Goal: Task Accomplishment & Management: Use online tool/utility

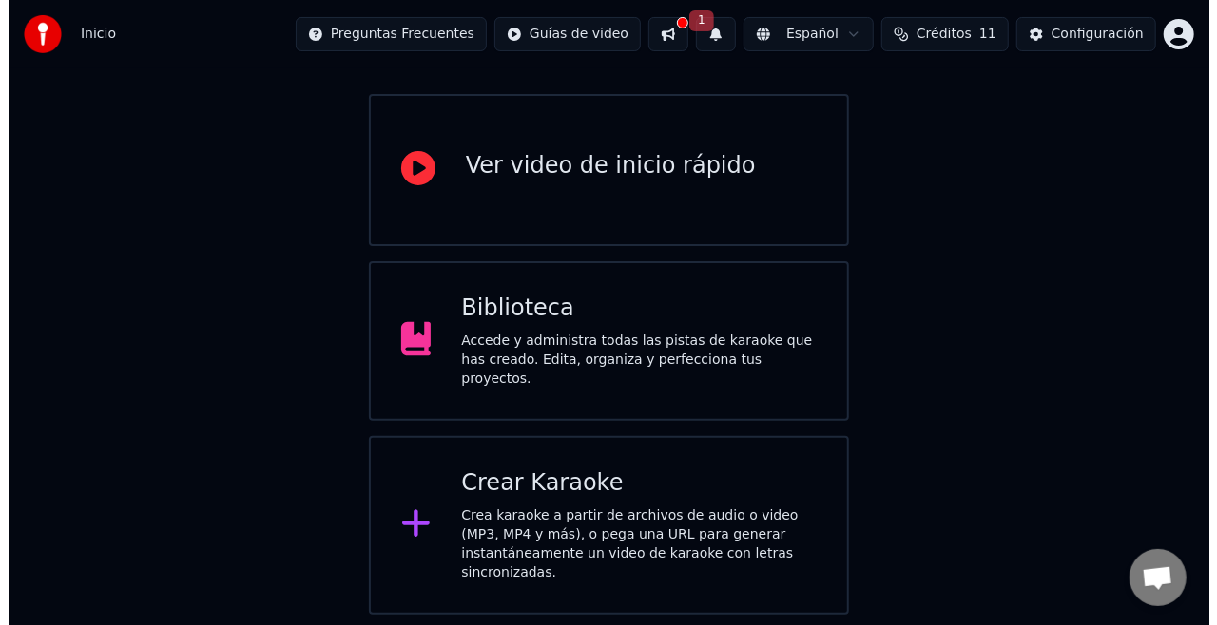
scroll to position [165, 0]
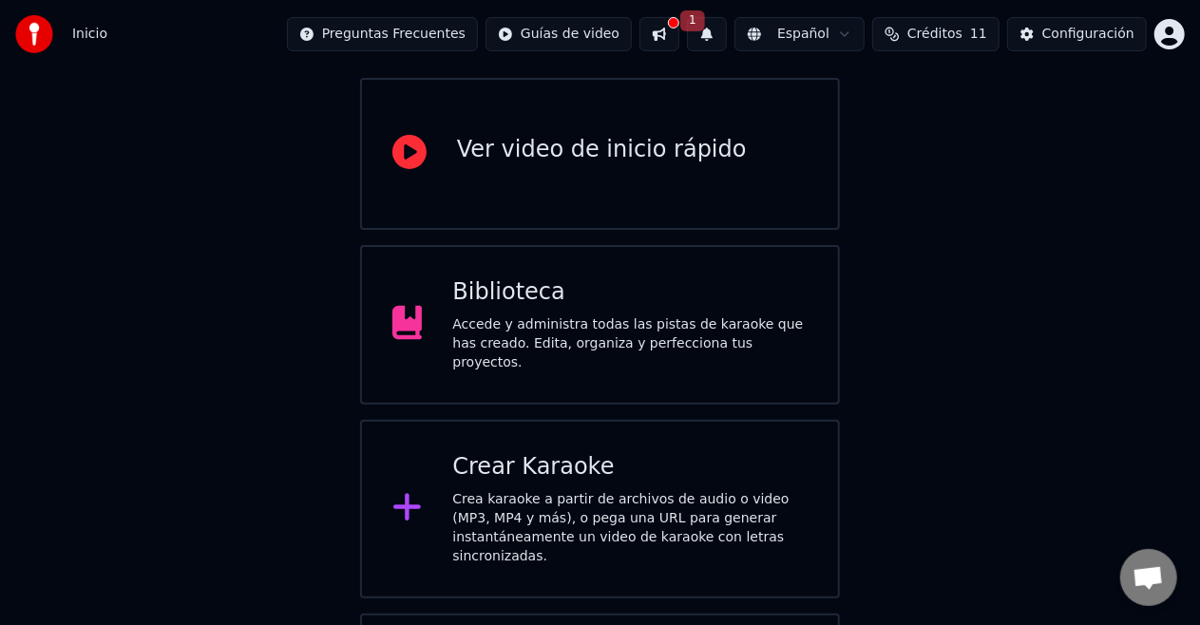
click at [622, 508] on div "Crea karaoke a partir de archivos de audio o video (MP3, MP4 y más), o pega una…" at bounding box center [629, 528] width 355 height 76
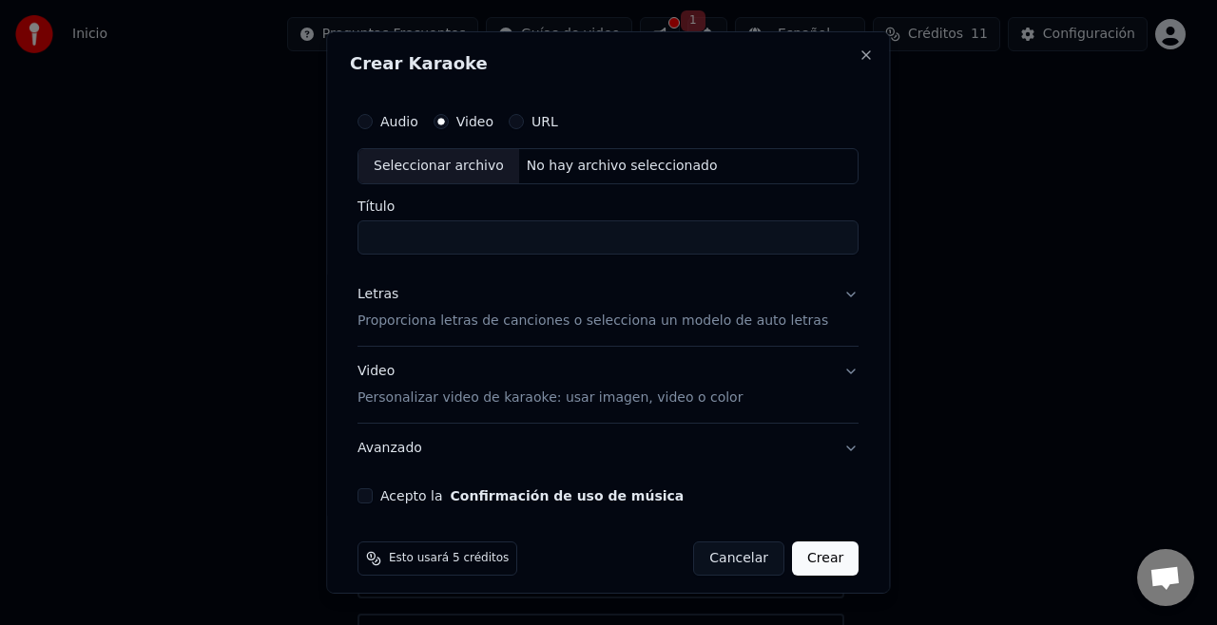
click at [477, 241] on input "Título" at bounding box center [607, 238] width 501 height 34
type input "**********"
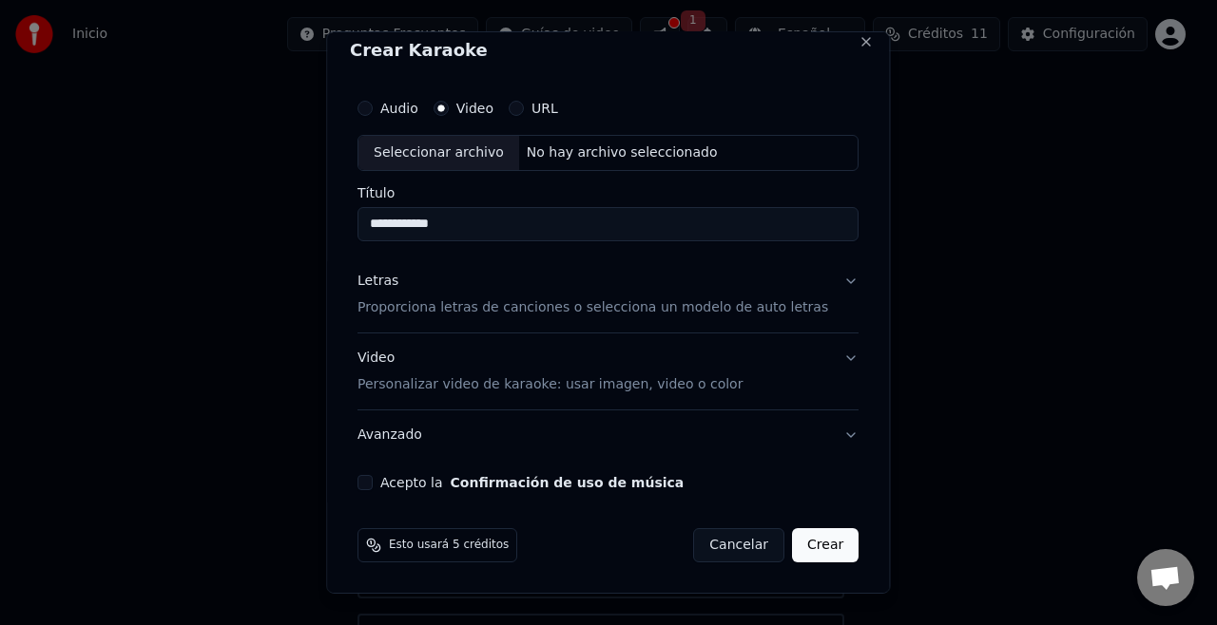
click at [488, 313] on p "Proporciona letras de canciones o selecciona un modelo de auto letras" at bounding box center [592, 307] width 470 height 19
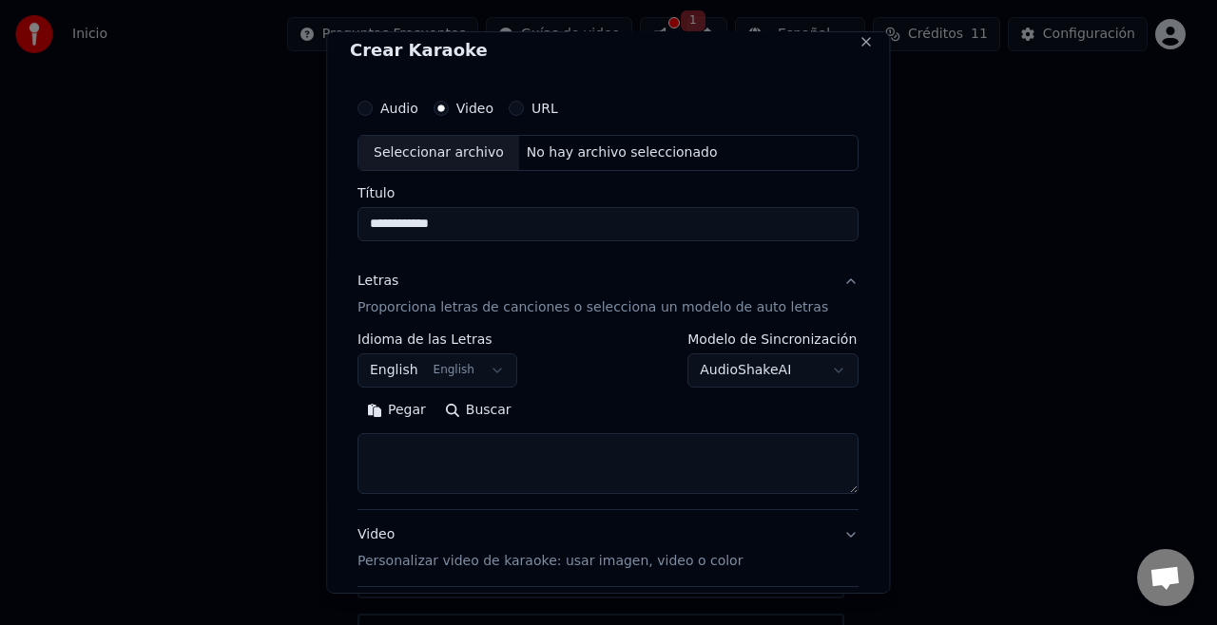
click at [502, 377] on body "**********" at bounding box center [600, 329] width 1200 height 989
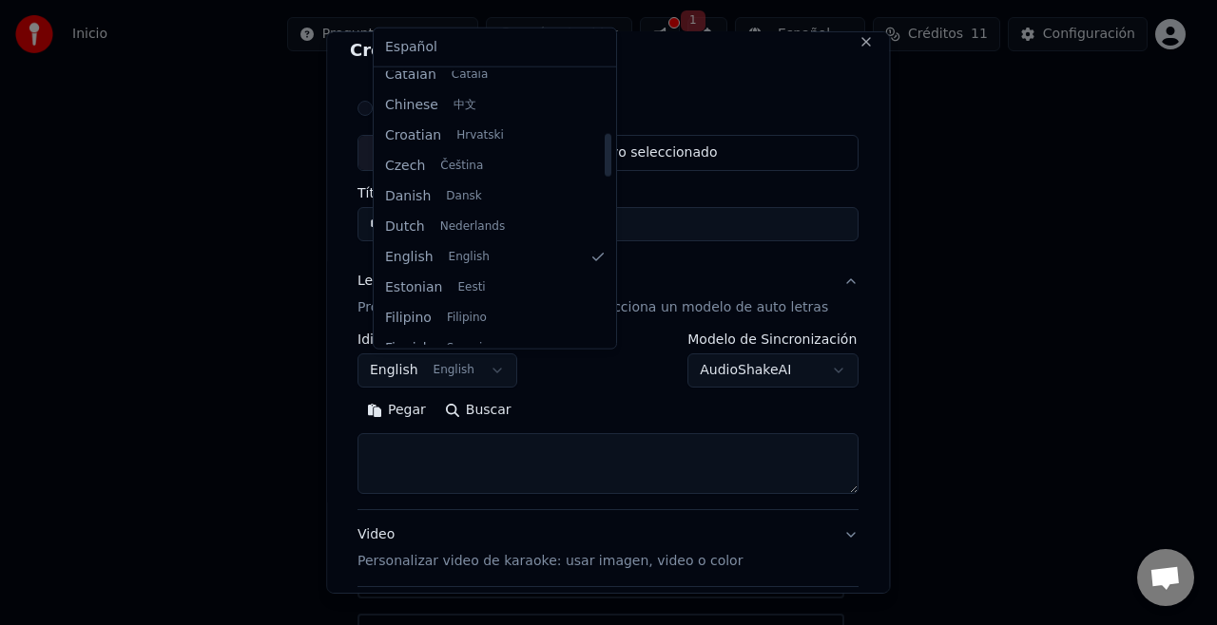
scroll to position [0, 0]
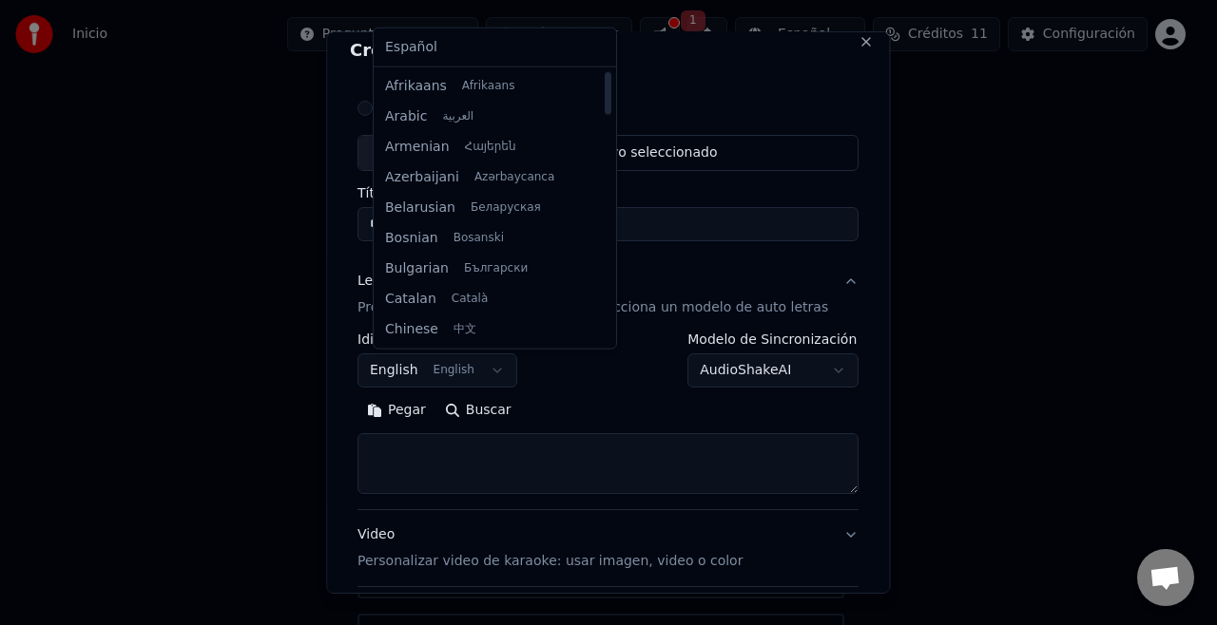
drag, startPoint x: 586, startPoint y: 116, endPoint x: 586, endPoint y: 59, distance: 57.0
click at [605, 72] on div at bounding box center [608, 93] width 7 height 43
select select "**"
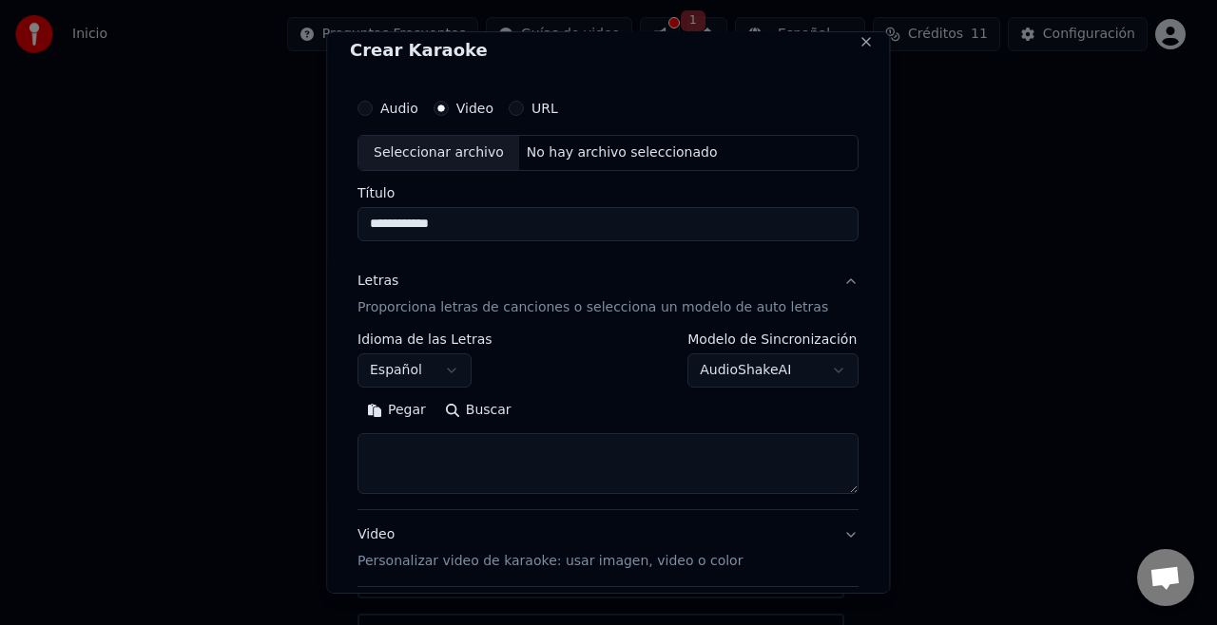
click at [502, 468] on textarea at bounding box center [607, 463] width 501 height 61
paste textarea "**********"
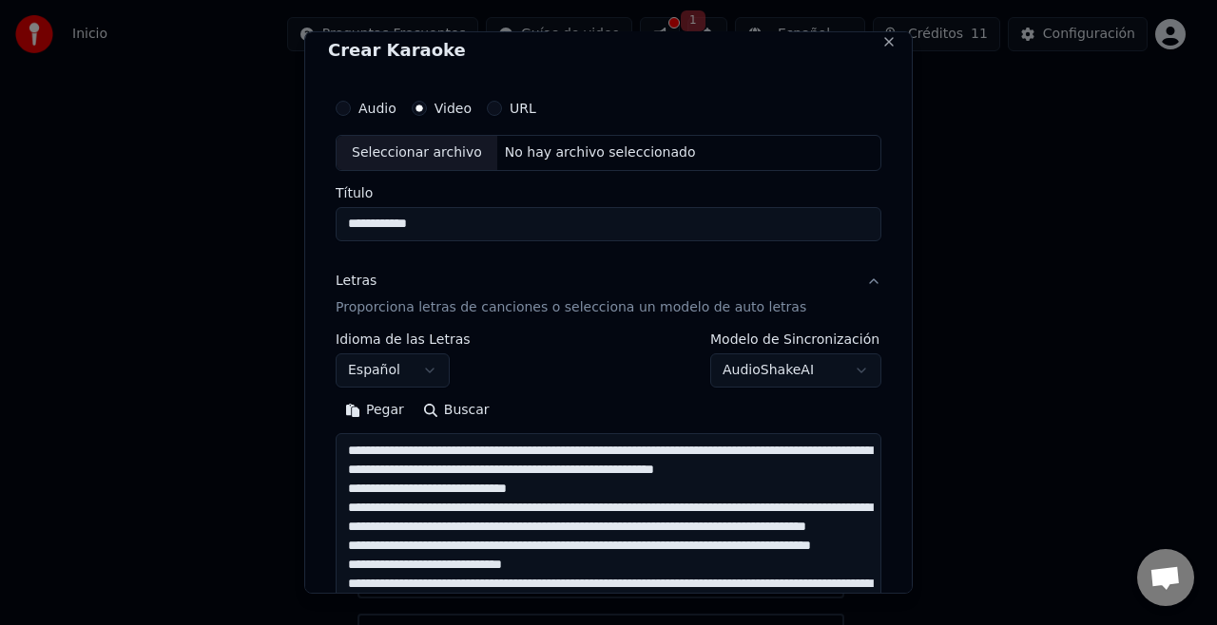
scroll to position [441, 0]
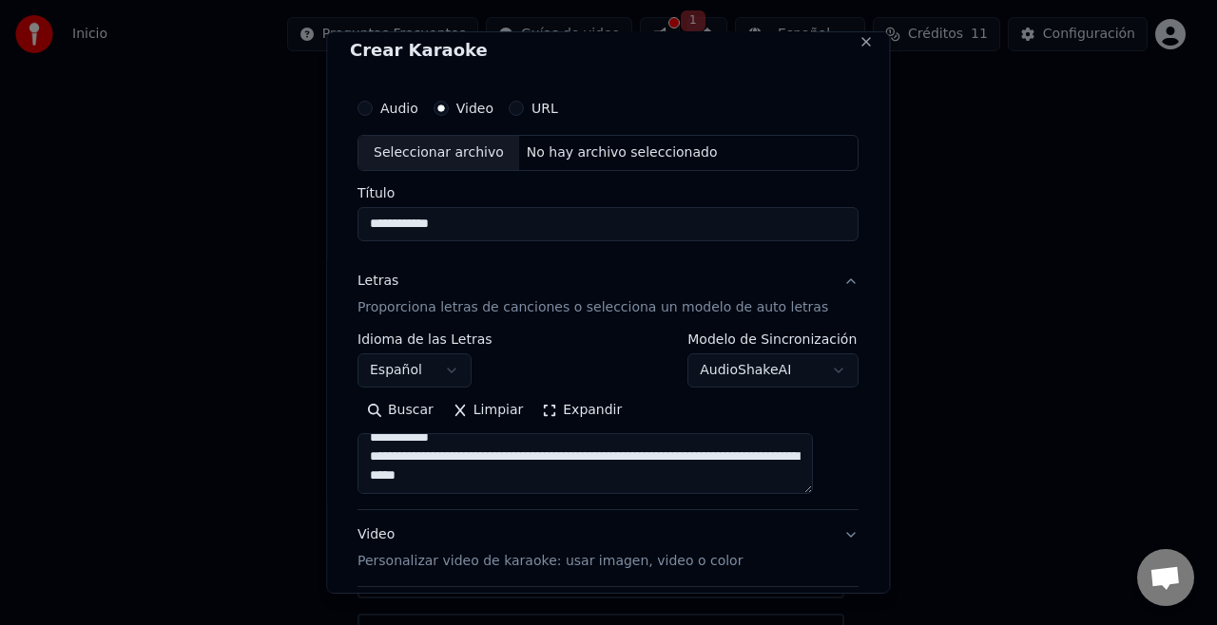
type textarea "**********"
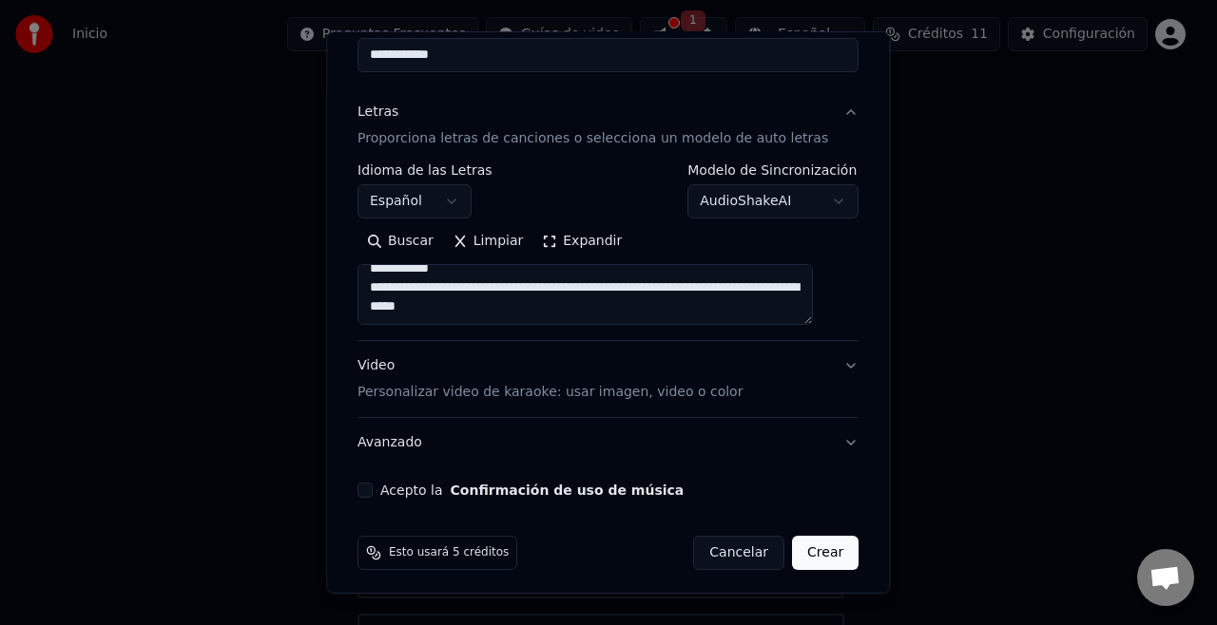
scroll to position [190, 0]
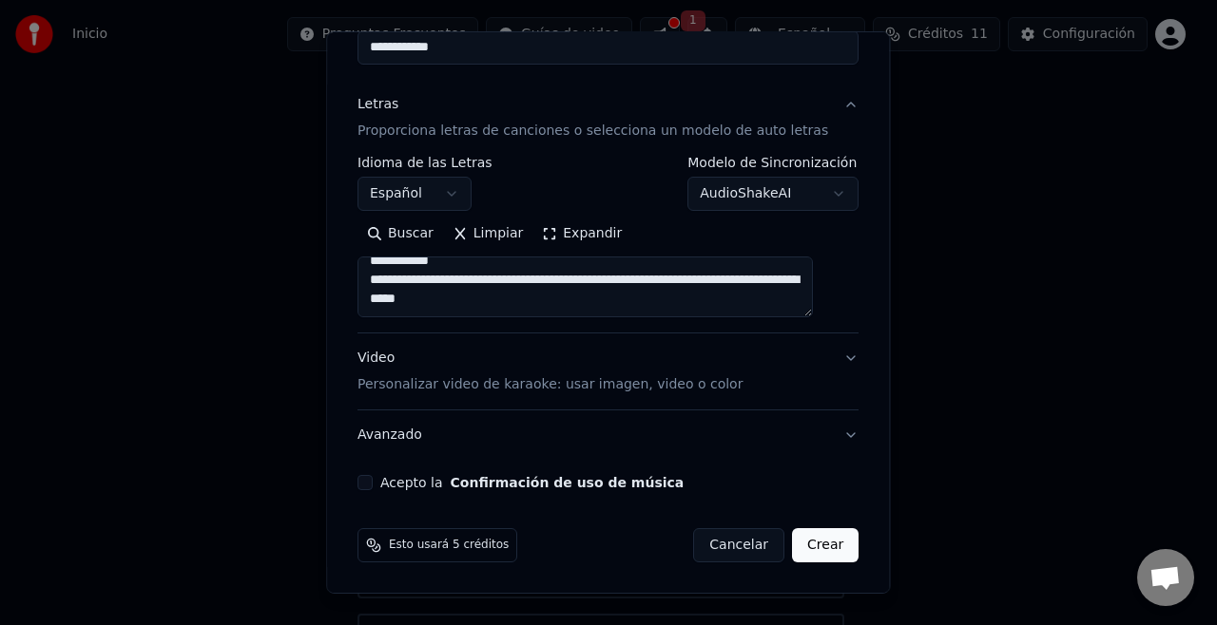
click at [824, 355] on button "Video Personalizar video de karaoke: usar imagen, video o color" at bounding box center [607, 372] width 501 height 76
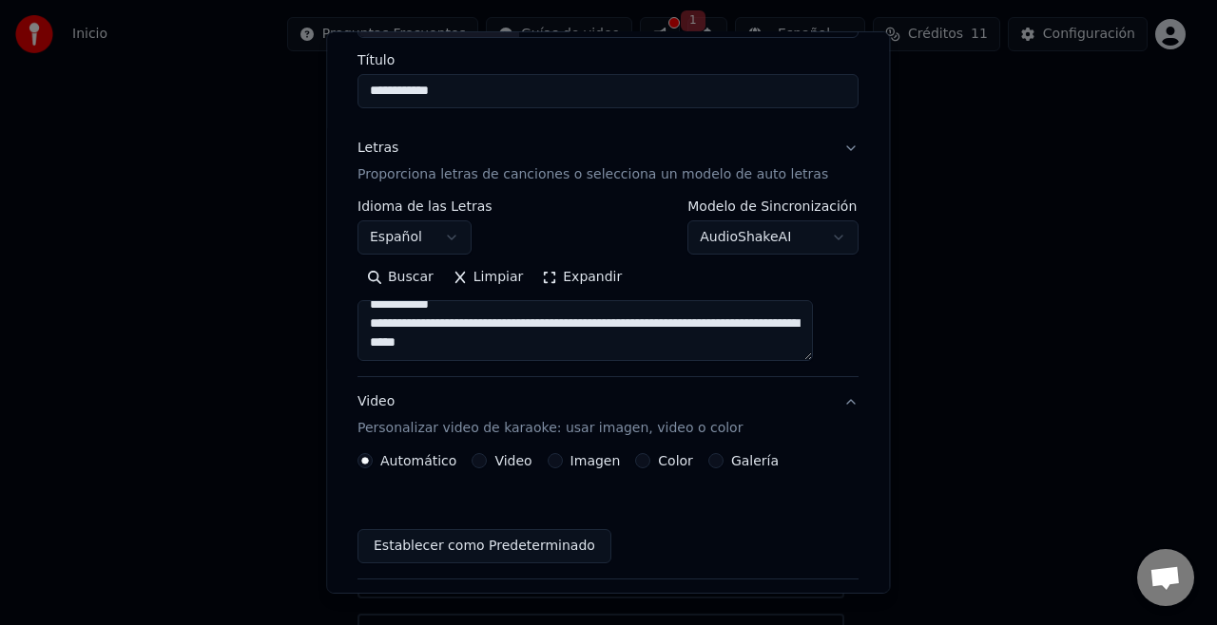
scroll to position [139, 0]
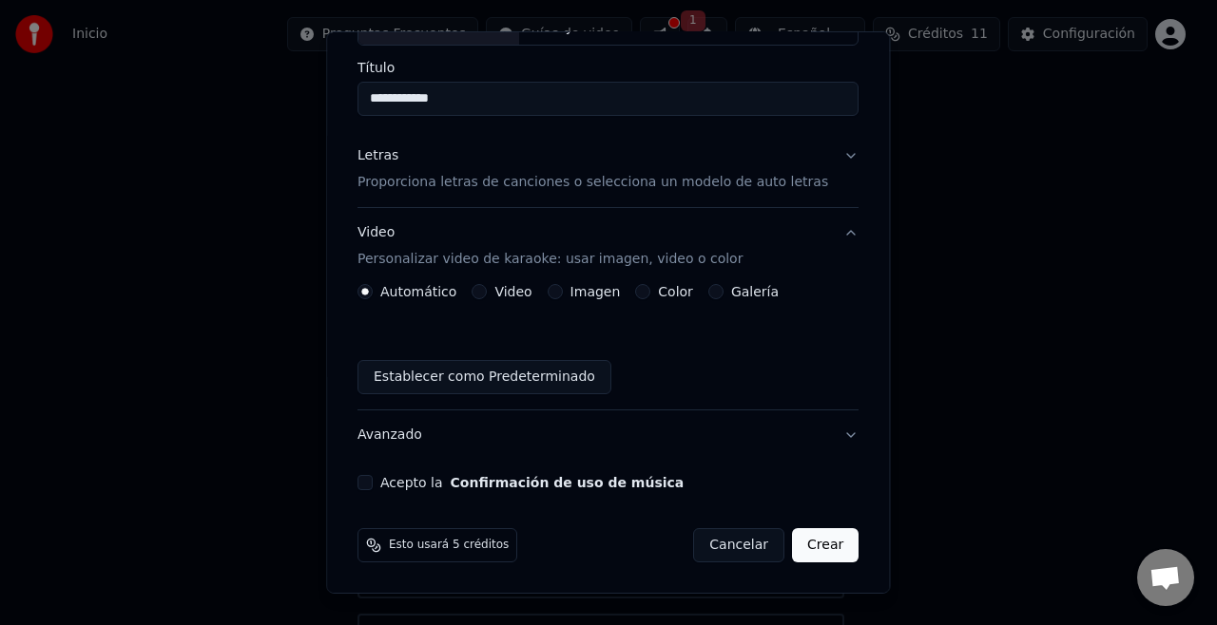
click at [563, 291] on button "Imagen" at bounding box center [554, 291] width 15 height 15
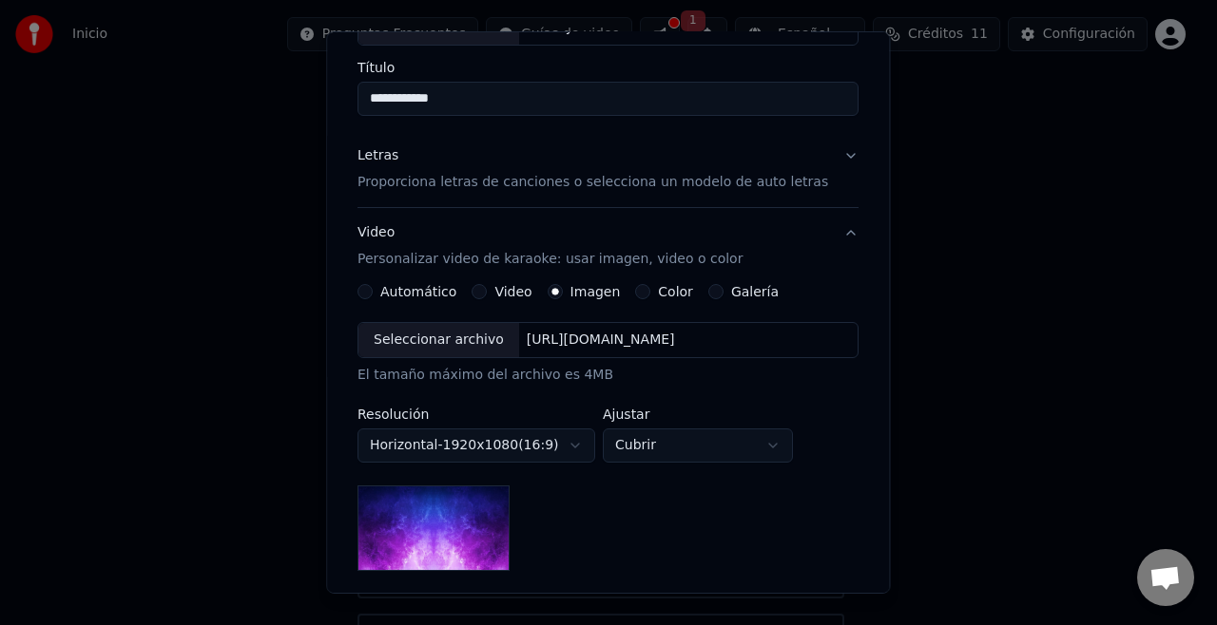
scroll to position [388, 0]
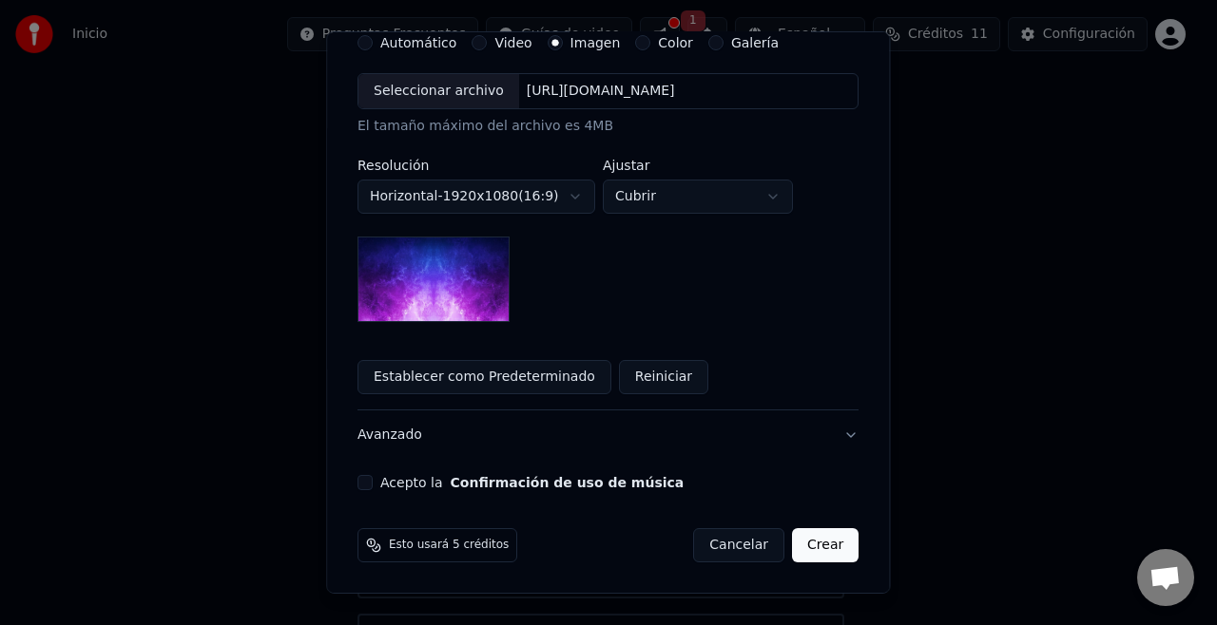
click at [473, 295] on img at bounding box center [433, 280] width 152 height 86
click at [418, 255] on img at bounding box center [433, 280] width 152 height 86
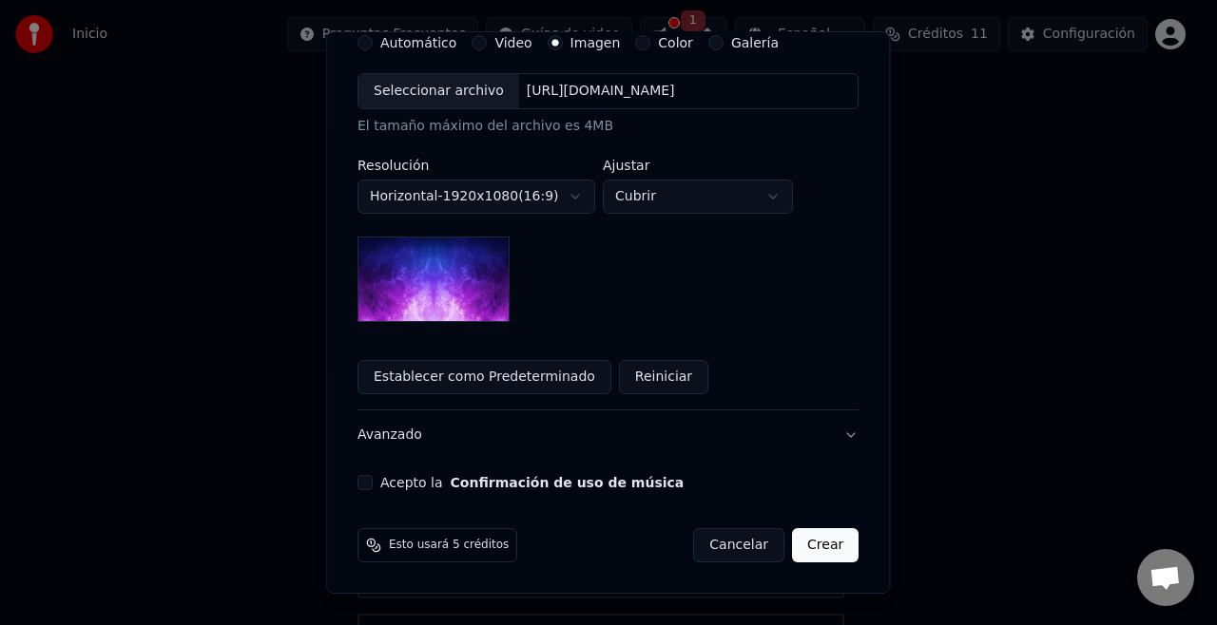
click at [481, 96] on div "Seleccionar archivo" at bounding box center [438, 91] width 161 height 34
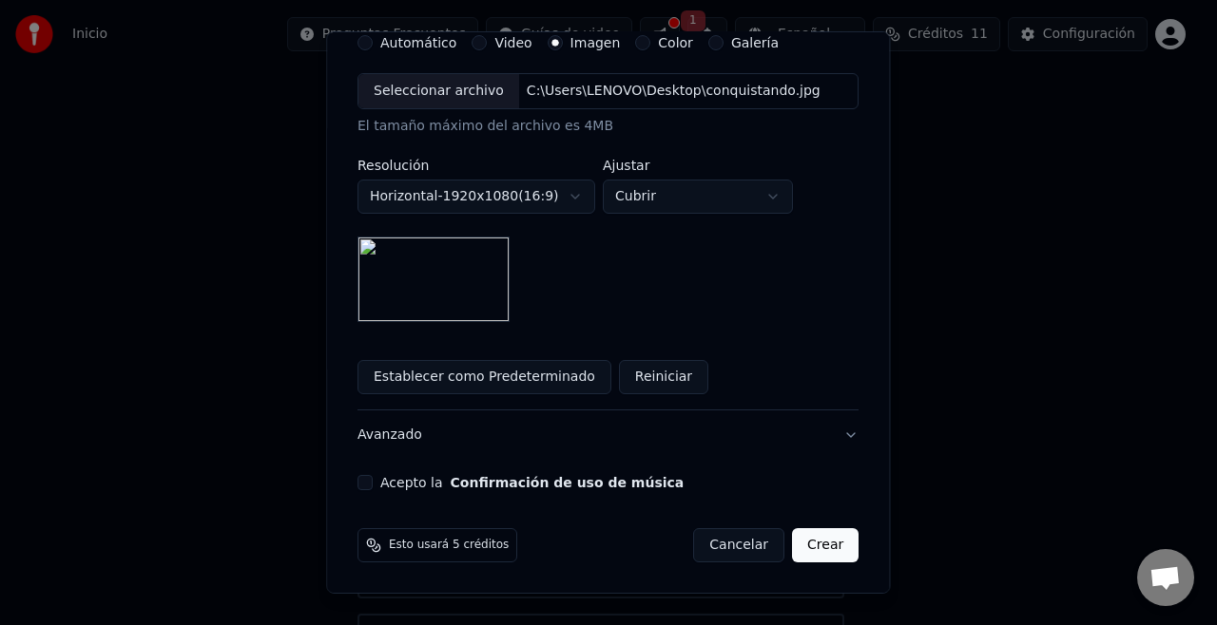
scroll to position [0, 0]
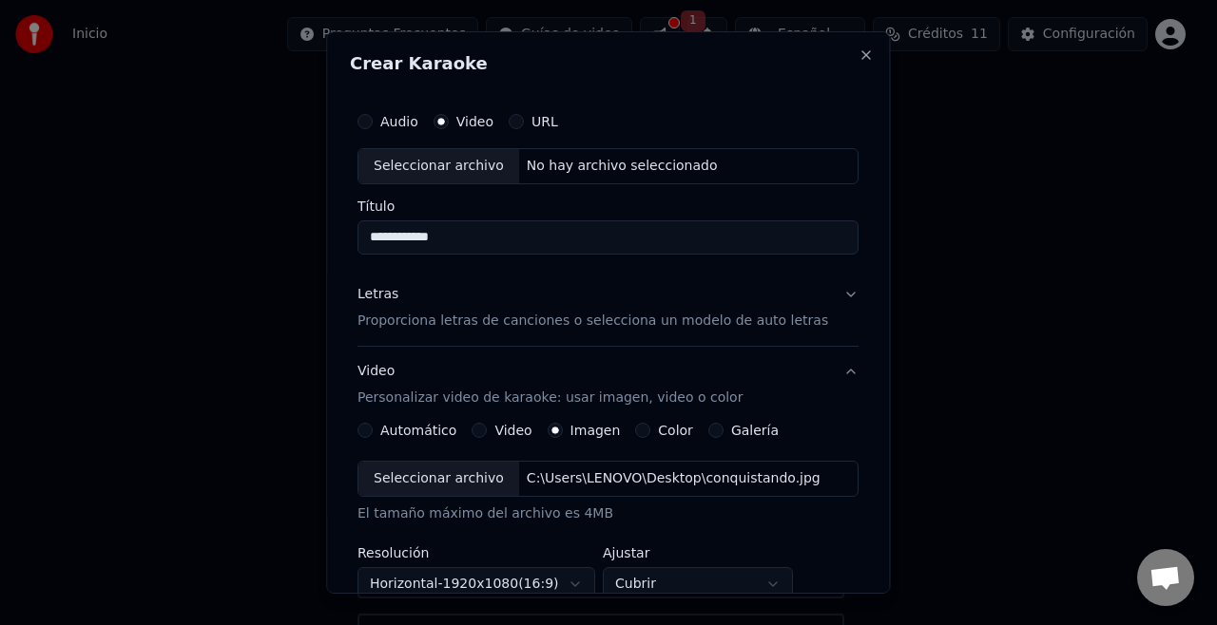
click at [373, 114] on button "Audio" at bounding box center [364, 121] width 15 height 15
click at [454, 164] on div "Seleccionar archivo" at bounding box center [438, 166] width 161 height 34
click at [455, 238] on input "Título" at bounding box center [607, 238] width 501 height 34
type input "*********"
drag, startPoint x: 455, startPoint y: 238, endPoint x: 371, endPoint y: 240, distance: 84.6
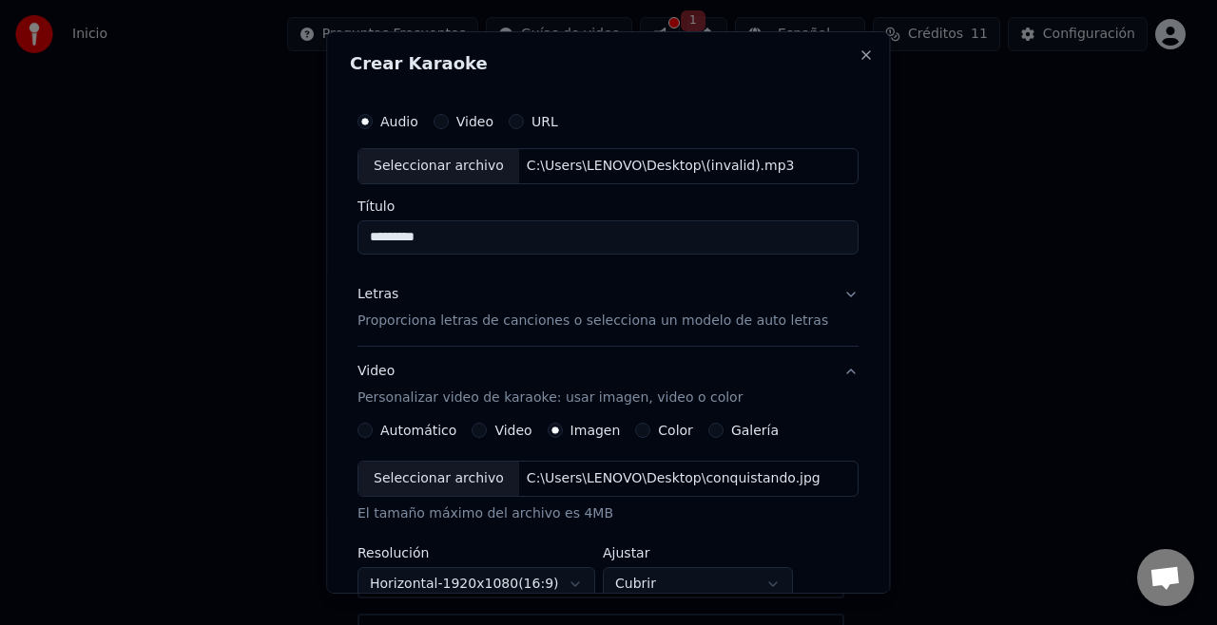
click at [371, 240] on div "**********" at bounding box center [608, 490] width 516 height 791
type input "**********"
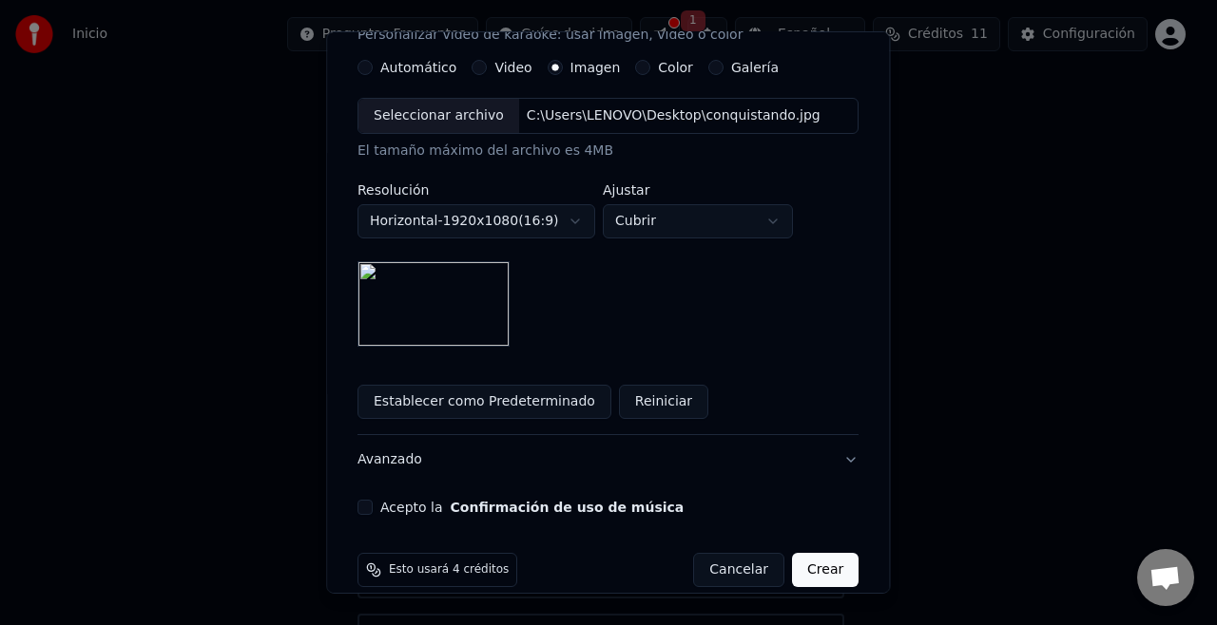
scroll to position [365, 0]
click at [817, 569] on button "Crear" at bounding box center [825, 568] width 67 height 34
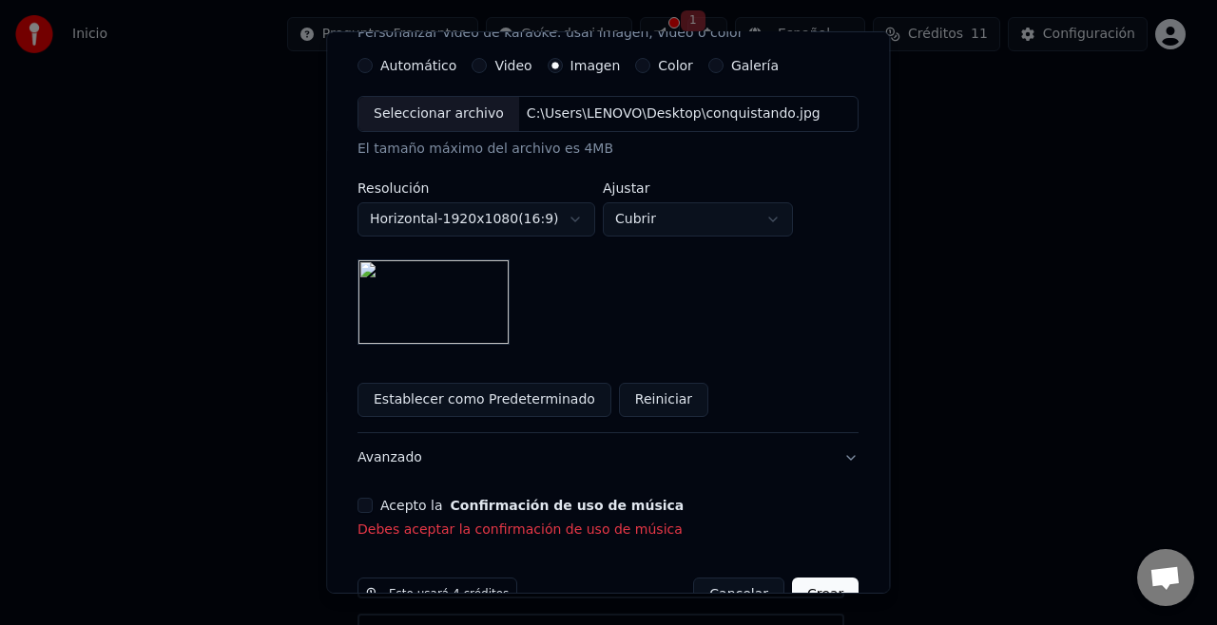
click at [373, 509] on button "Acepto la Confirmación de uso de música" at bounding box center [364, 505] width 15 height 15
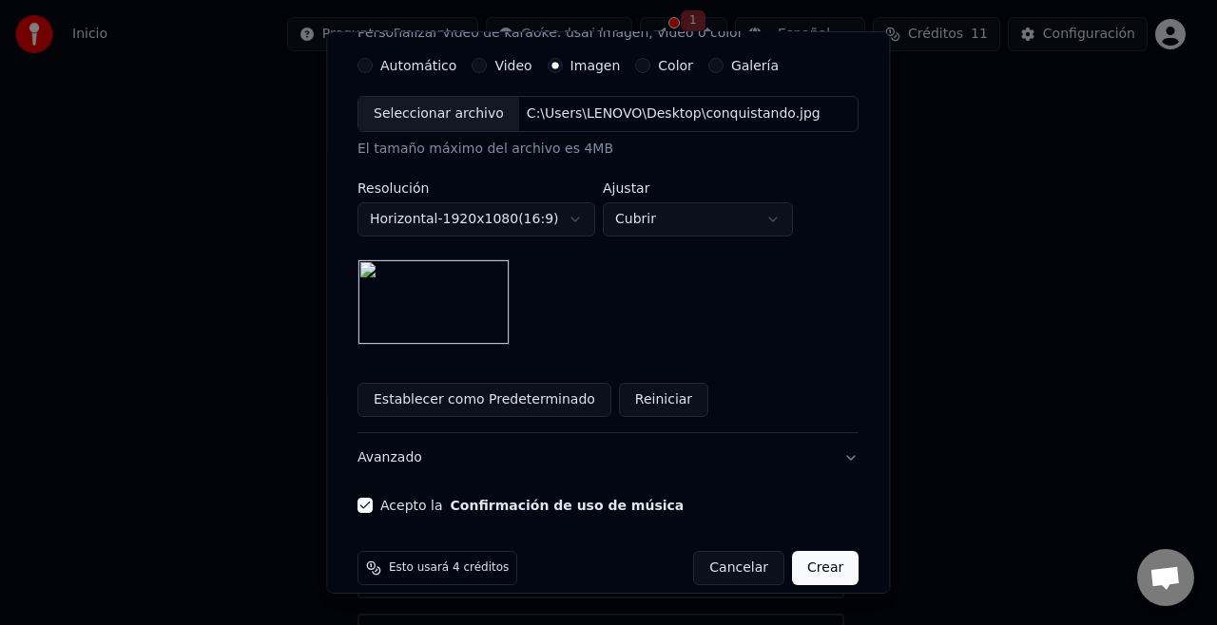
click at [802, 568] on button "Crear" at bounding box center [825, 568] width 67 height 34
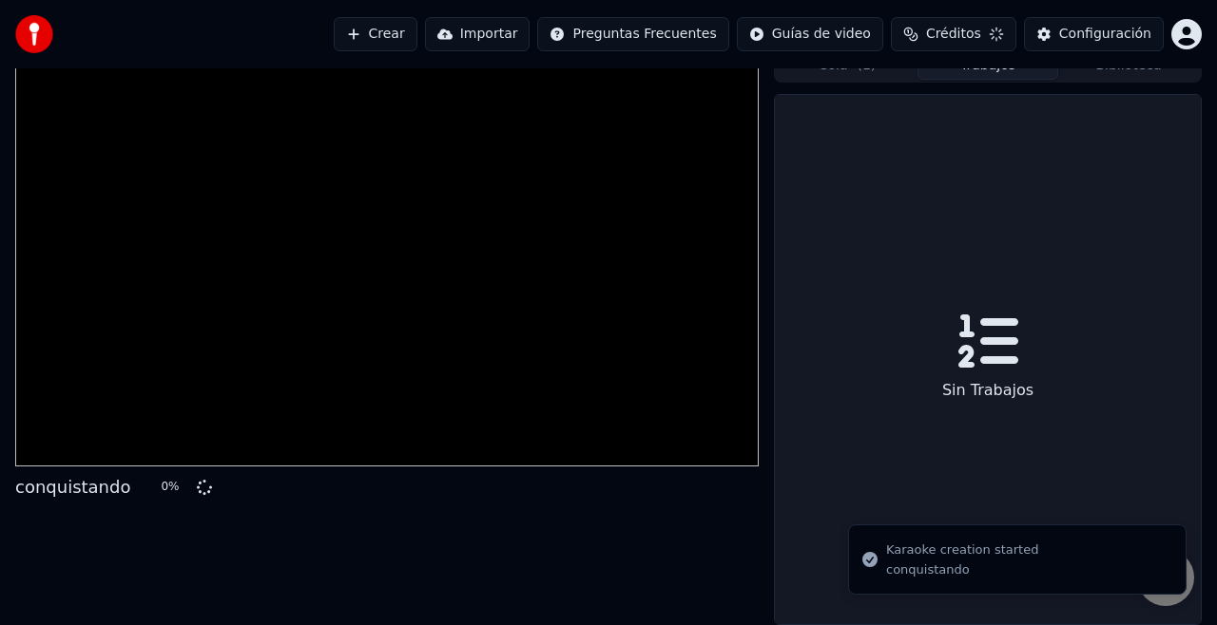
scroll to position [20, 0]
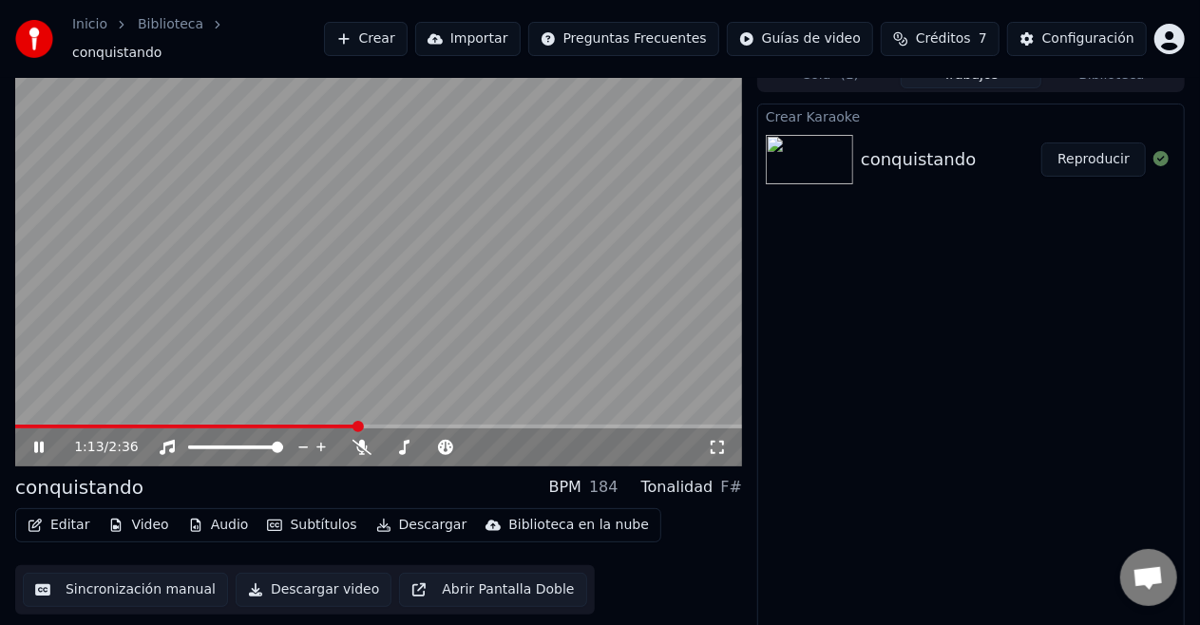
click at [76, 513] on button "Editar" at bounding box center [58, 525] width 77 height 27
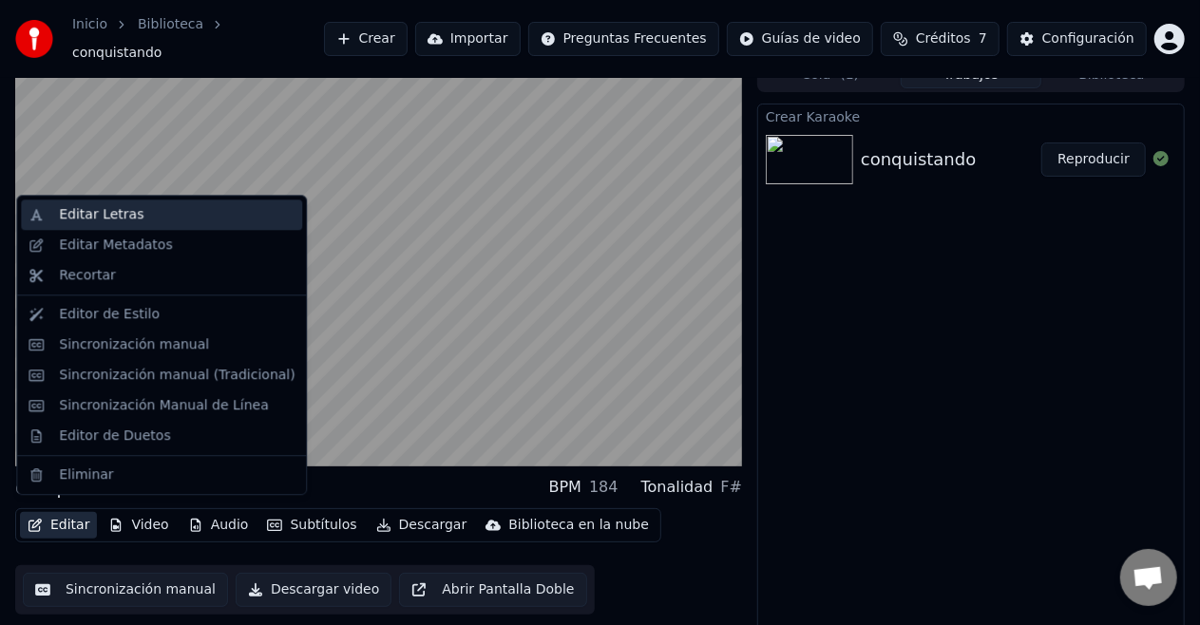
click at [139, 217] on div "Editar Letras" at bounding box center [177, 214] width 236 height 19
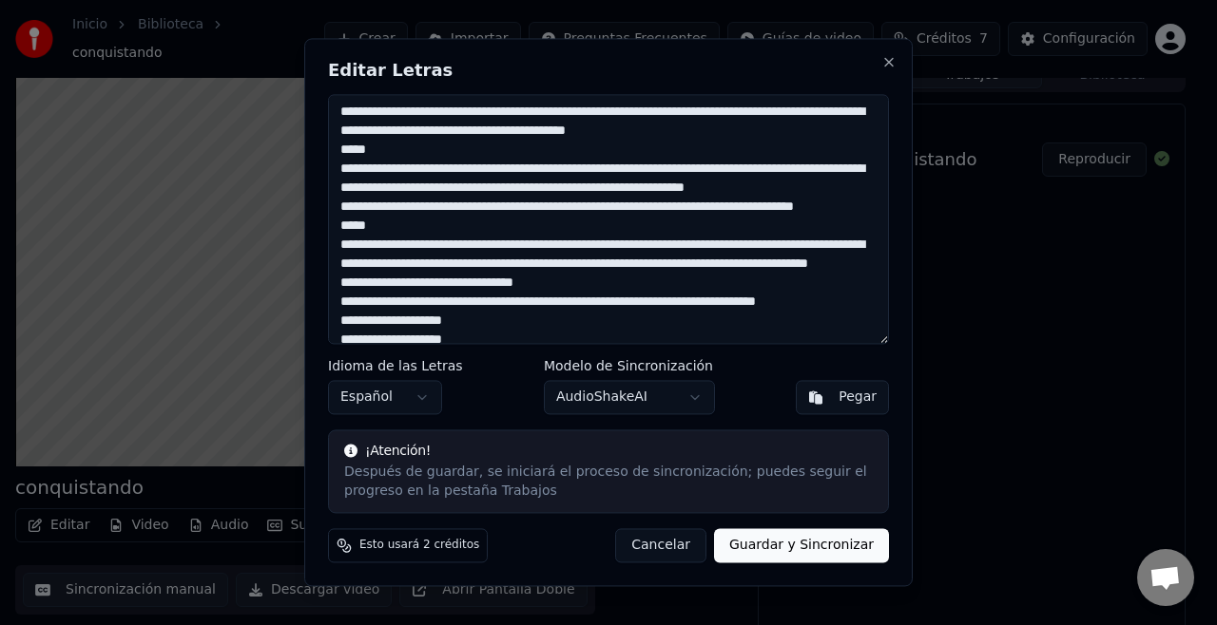
drag, startPoint x: 374, startPoint y: 264, endPoint x: 343, endPoint y: 268, distance: 30.7
click at [343, 268] on textarea at bounding box center [608, 219] width 561 height 250
drag, startPoint x: 375, startPoint y: 150, endPoint x: 343, endPoint y: 152, distance: 32.4
click at [343, 152] on textarea at bounding box center [608, 219] width 561 height 250
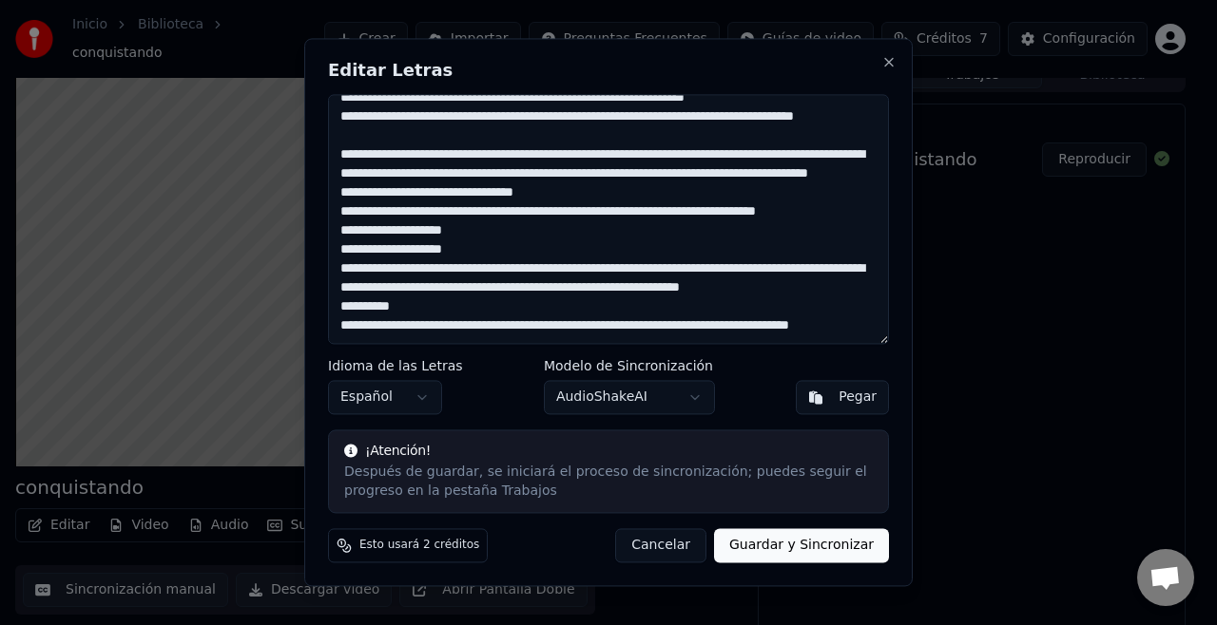
scroll to position [203, 0]
type textarea "**********"
click at [777, 542] on button "Guardar y Sincronizar" at bounding box center [801, 546] width 175 height 34
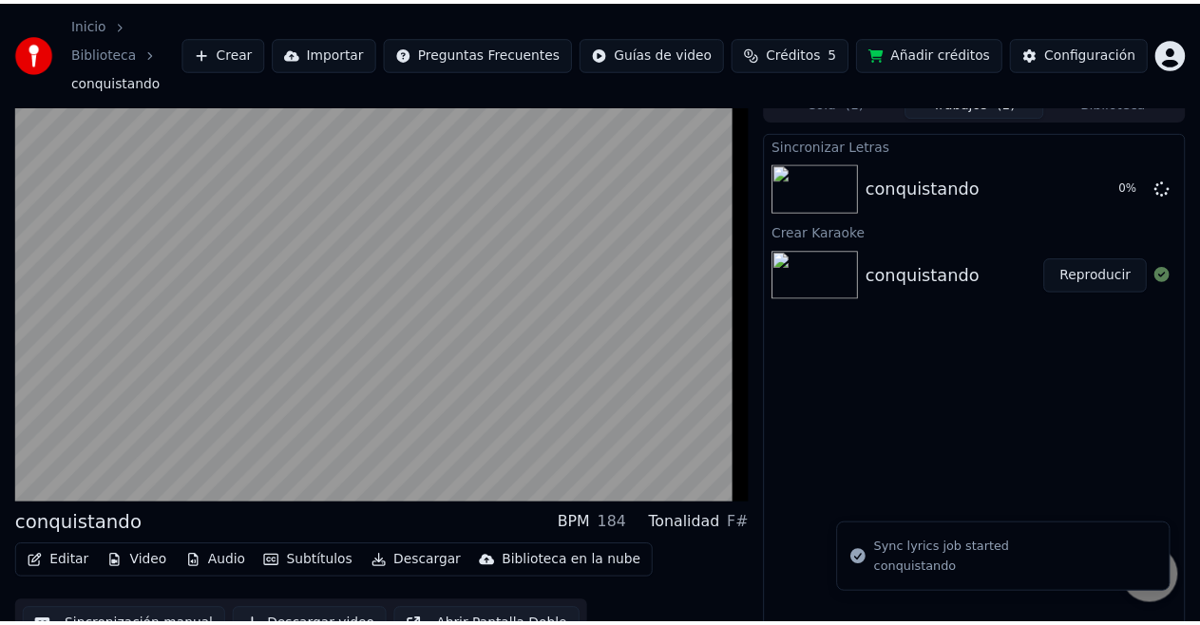
scroll to position [58, 0]
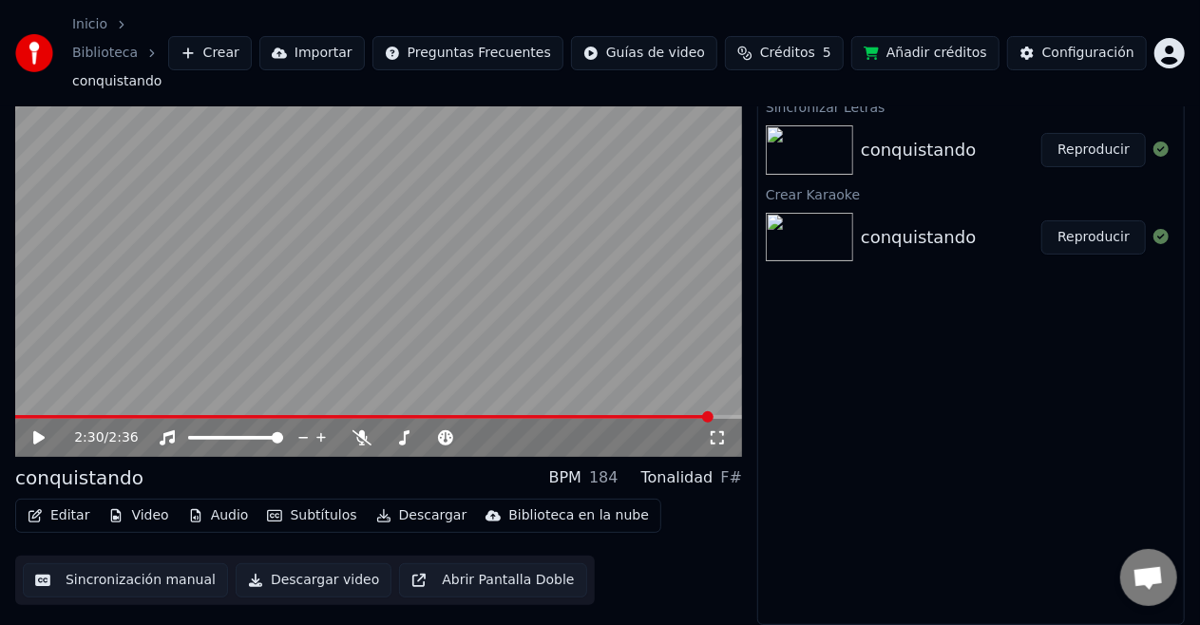
click at [1077, 154] on button "Reproducir" at bounding box center [1094, 150] width 105 height 34
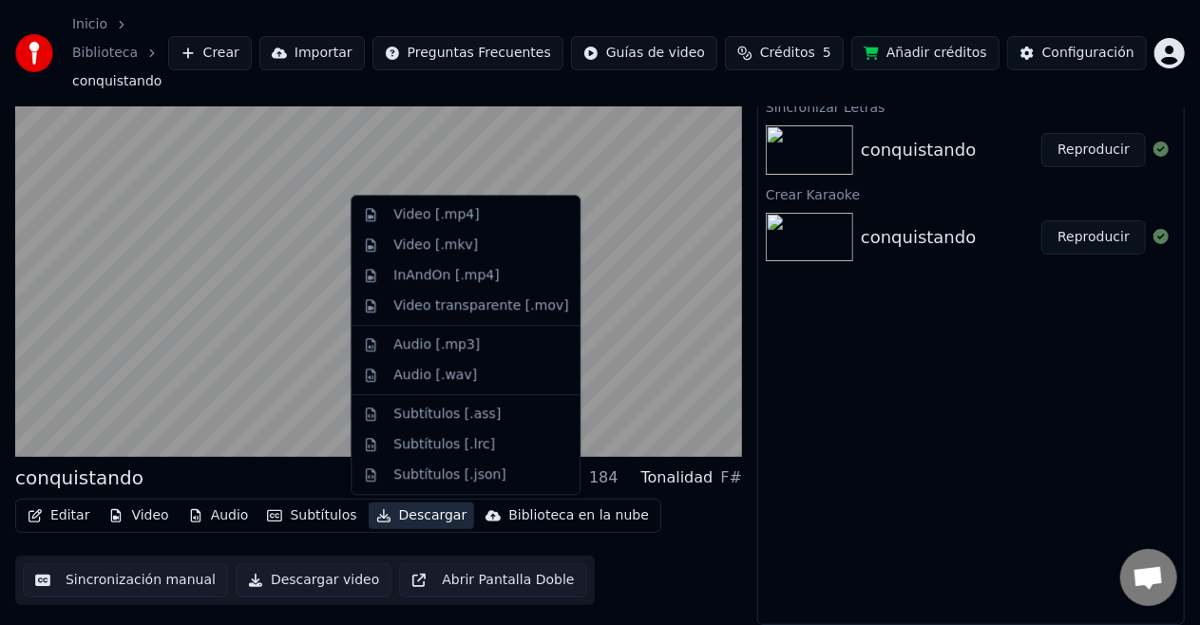
click at [410, 519] on button "Descargar" at bounding box center [422, 516] width 106 height 27
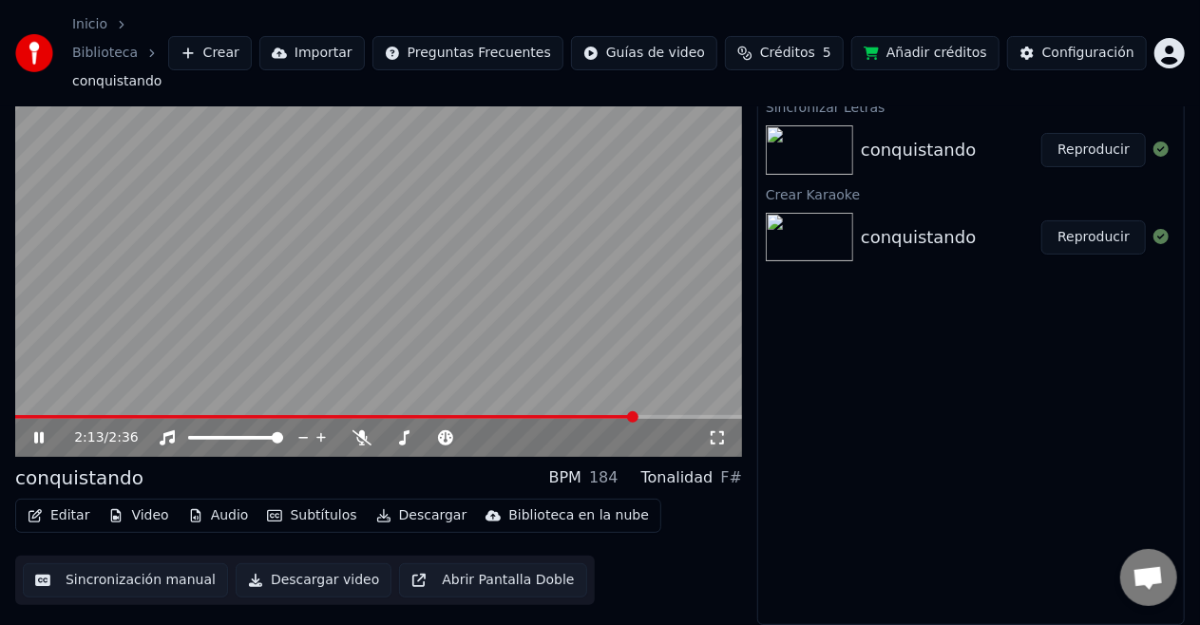
click at [951, 447] on div "Sincronizar Letras conquistando Reproducir Crear Karaoke conquistando Reproducir" at bounding box center [972, 359] width 428 height 531
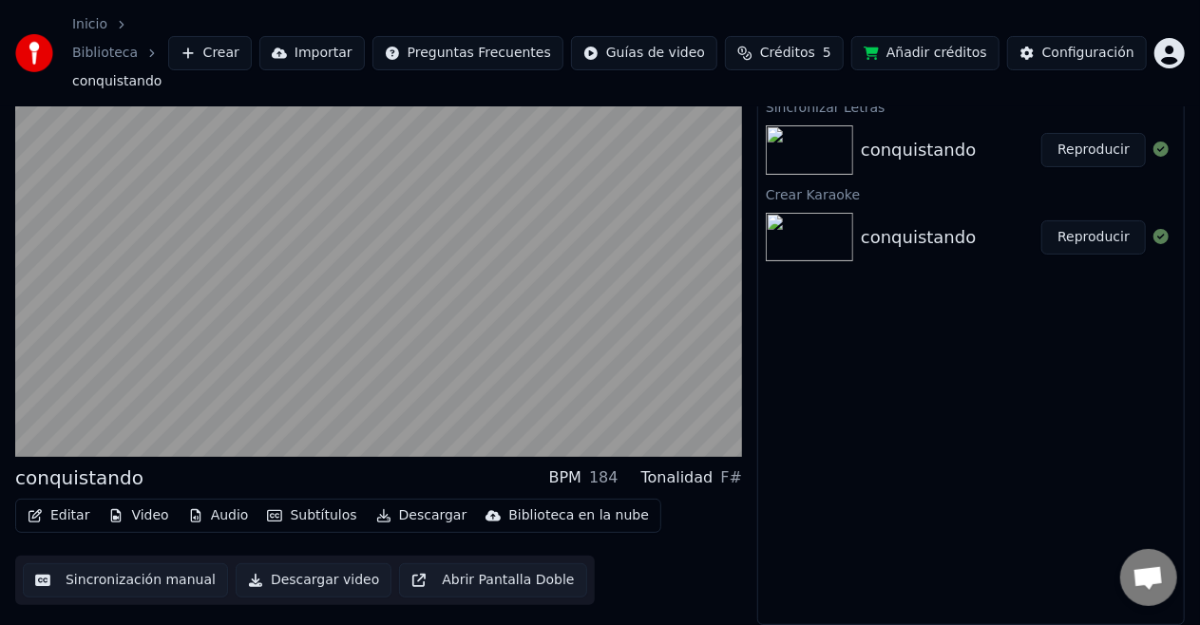
click at [952, 157] on div "conquistando" at bounding box center [918, 150] width 115 height 27
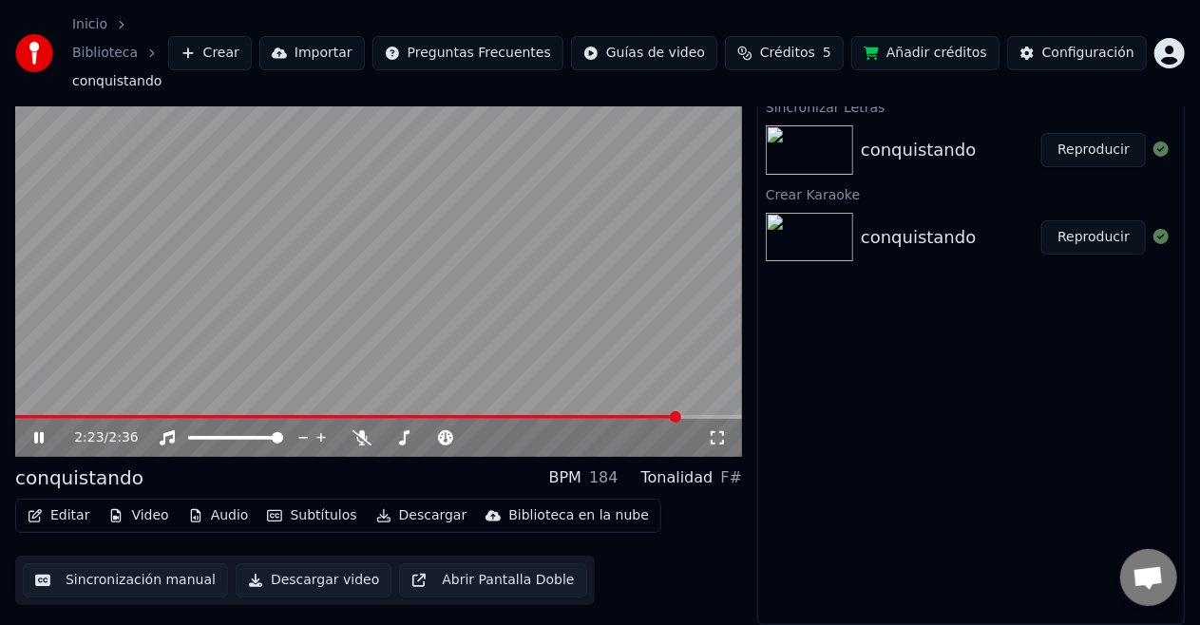
click at [299, 583] on button "Descargar video" at bounding box center [314, 581] width 156 height 34
